Goal: Find specific page/section: Find specific page/section

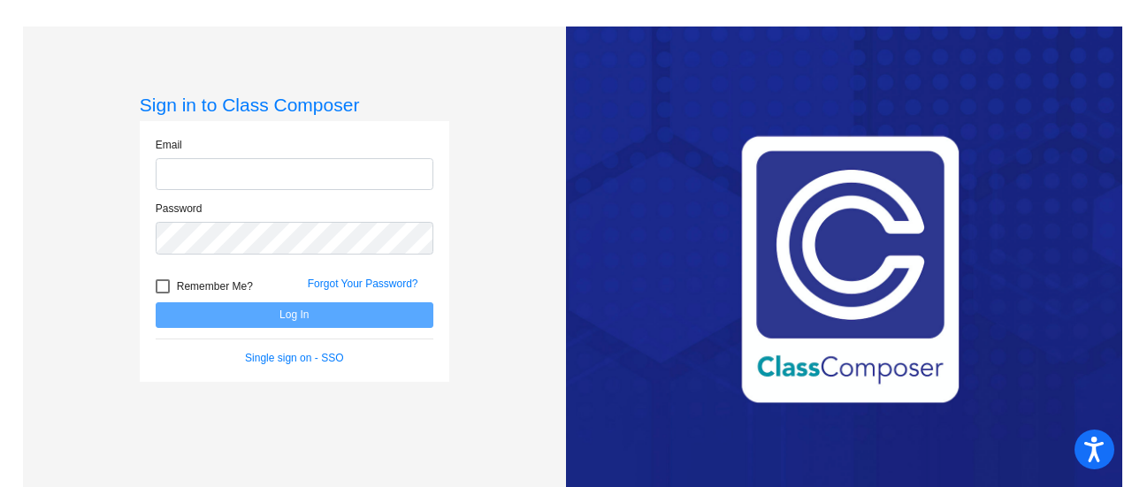
type input "[EMAIL_ADDRESS][DOMAIN_NAME]"
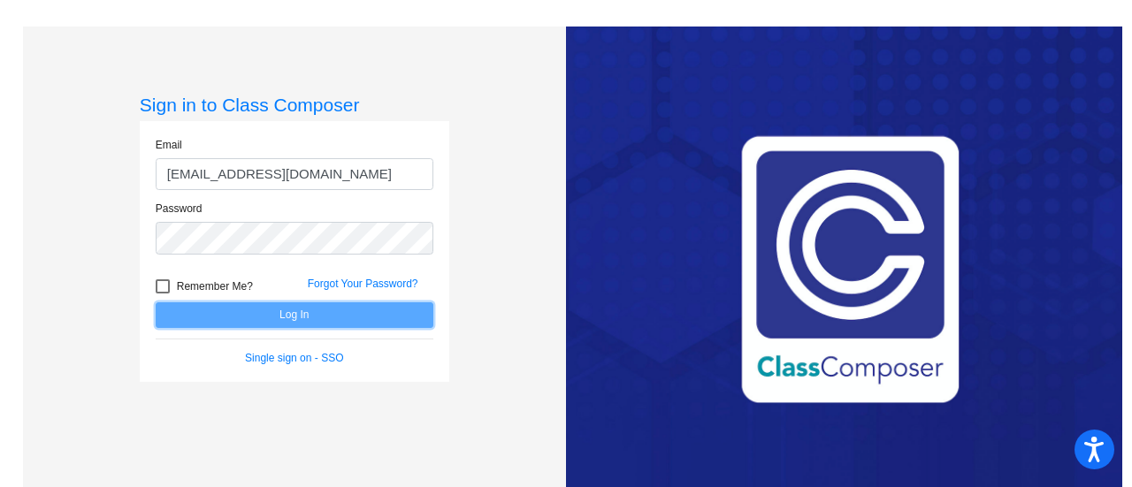
click at [354, 316] on button "Log In" at bounding box center [295, 315] width 278 height 26
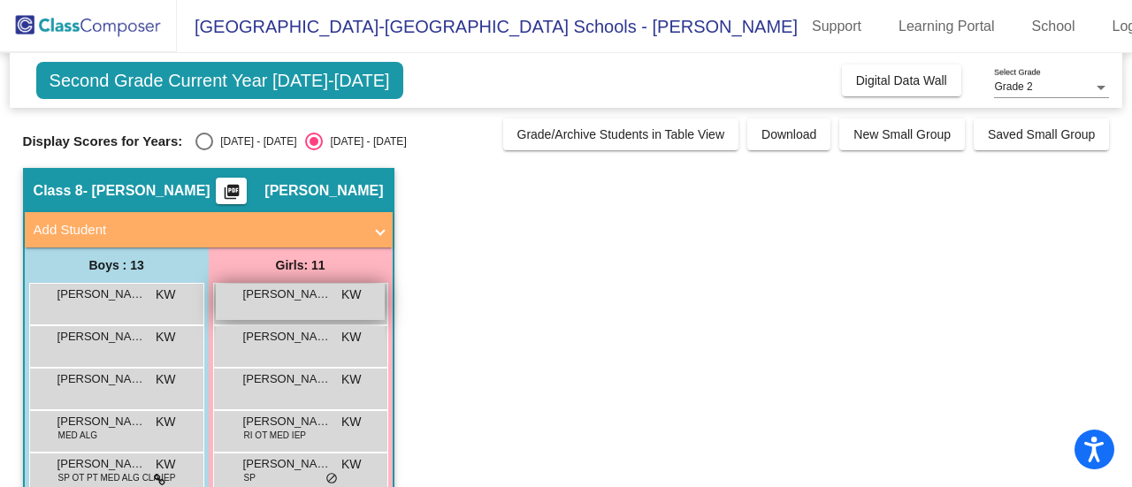
click at [353, 315] on div "[PERSON_NAME] KW lock do_not_disturb_alt" at bounding box center [300, 302] width 169 height 36
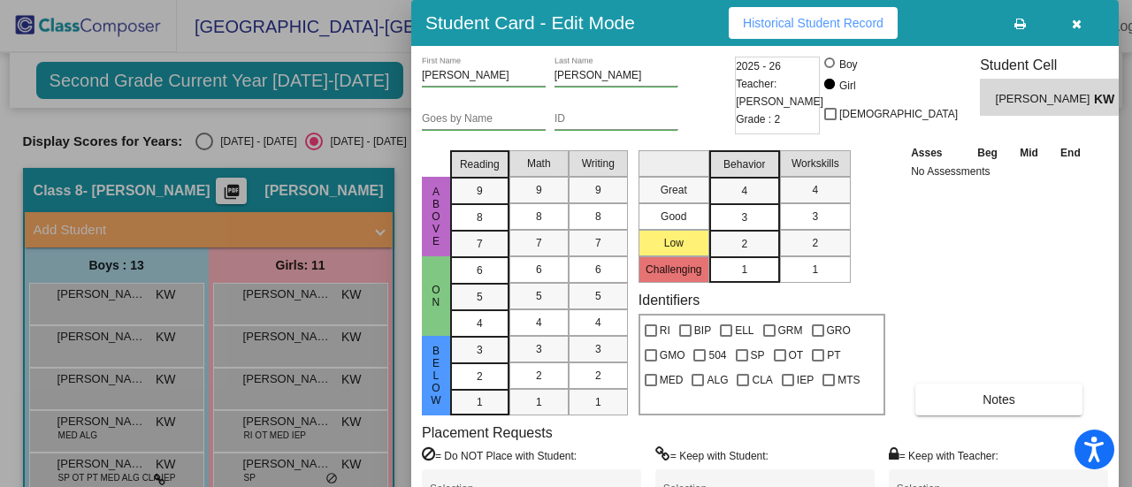
click at [792, 28] on span "Historical Student Record" at bounding box center [813, 23] width 141 height 14
click at [1086, 20] on button "button" at bounding box center [1076, 23] width 57 height 32
